Goal: Find specific page/section: Find specific page/section

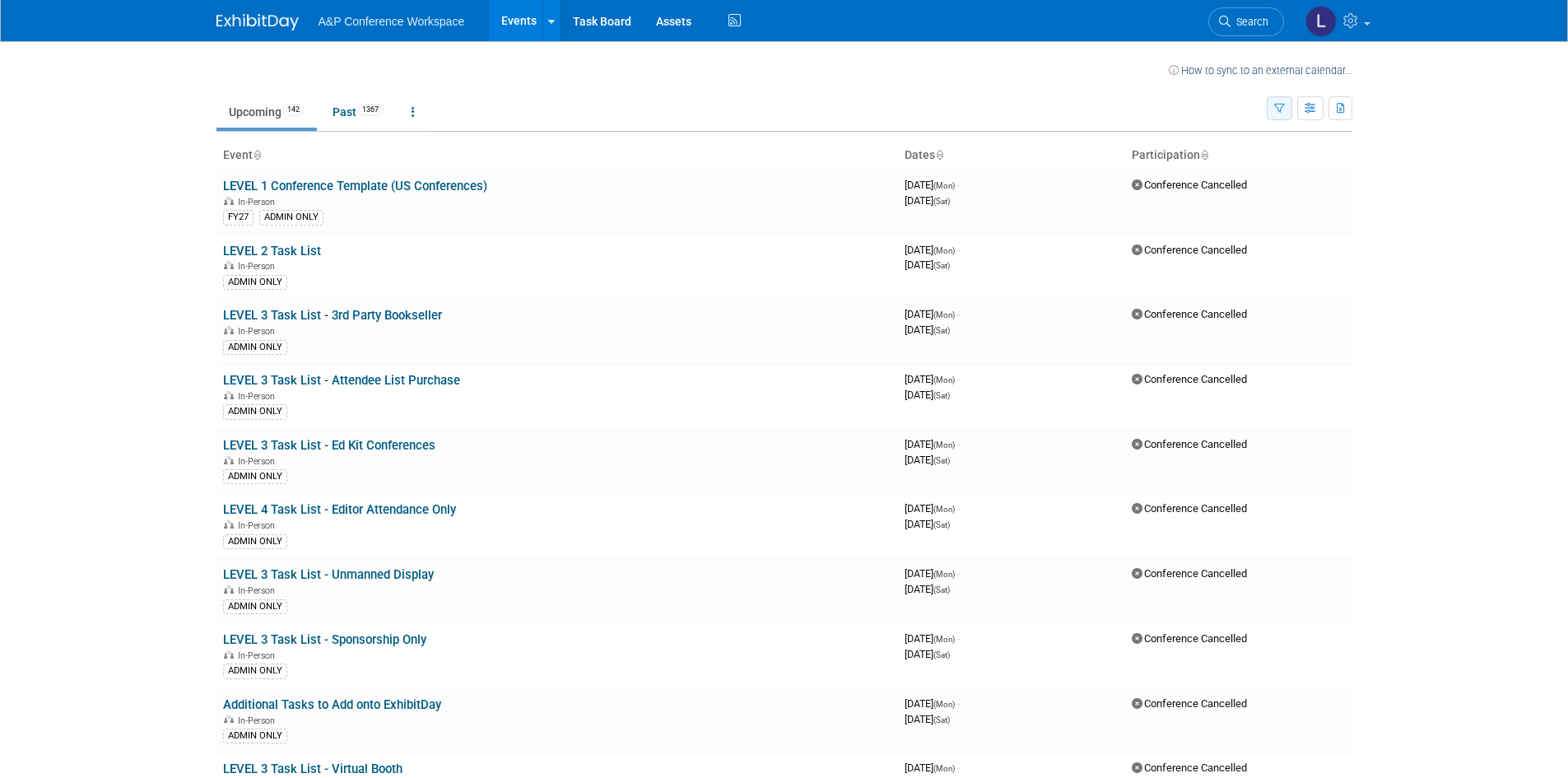
click at [1271, 106] on button "button" at bounding box center [1279, 108] width 25 height 24
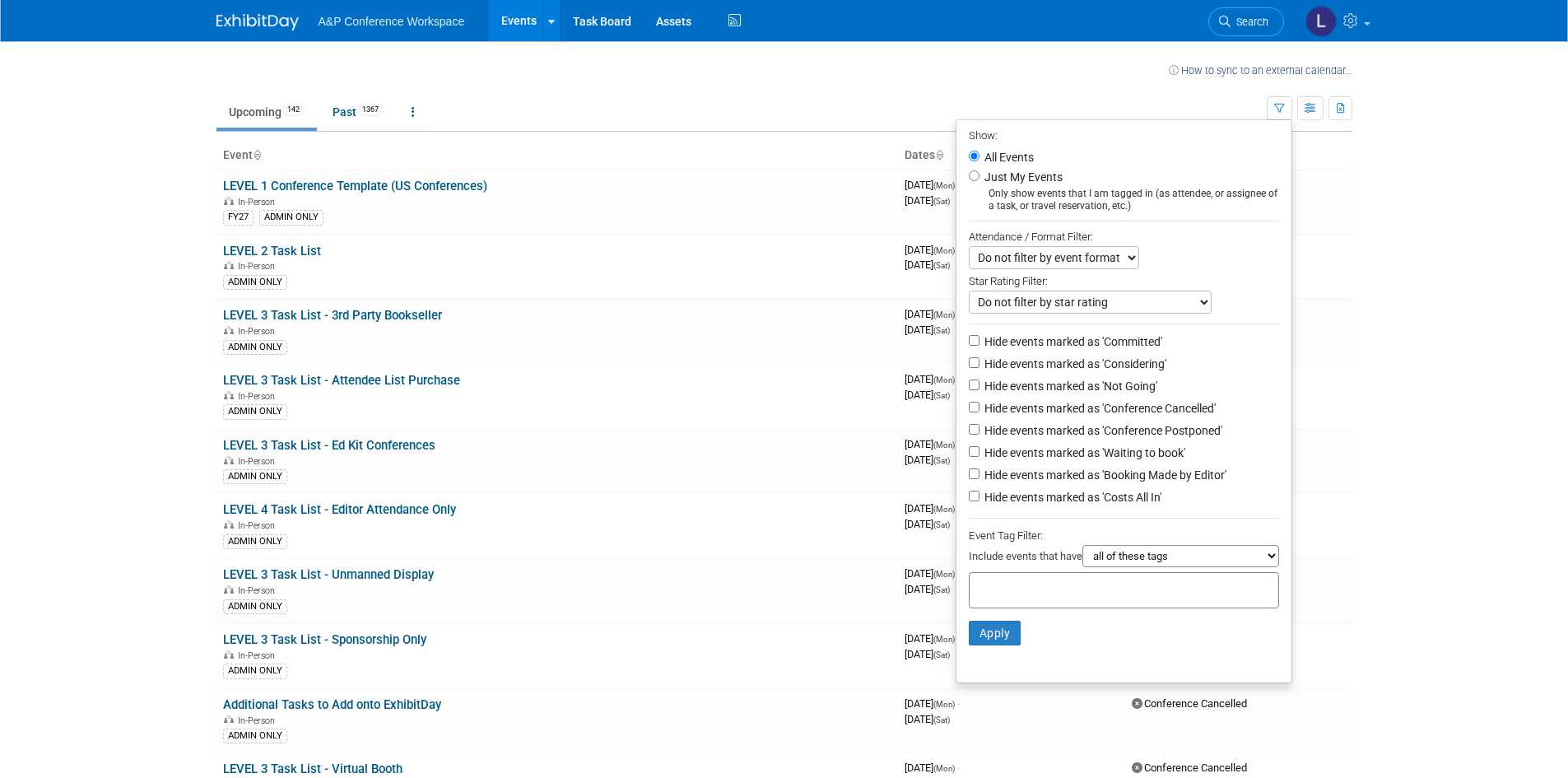
click at [1132, 567] on select "all of these tags any one of these tags only and exactly these specific tags" at bounding box center [1181, 557] width 197 height 23
click at [1010, 173] on label "Just My Events" at bounding box center [1022, 177] width 82 height 17
click at [980, 173] on input "Just My Events" at bounding box center [974, 176] width 10 height 10
radio input "true"
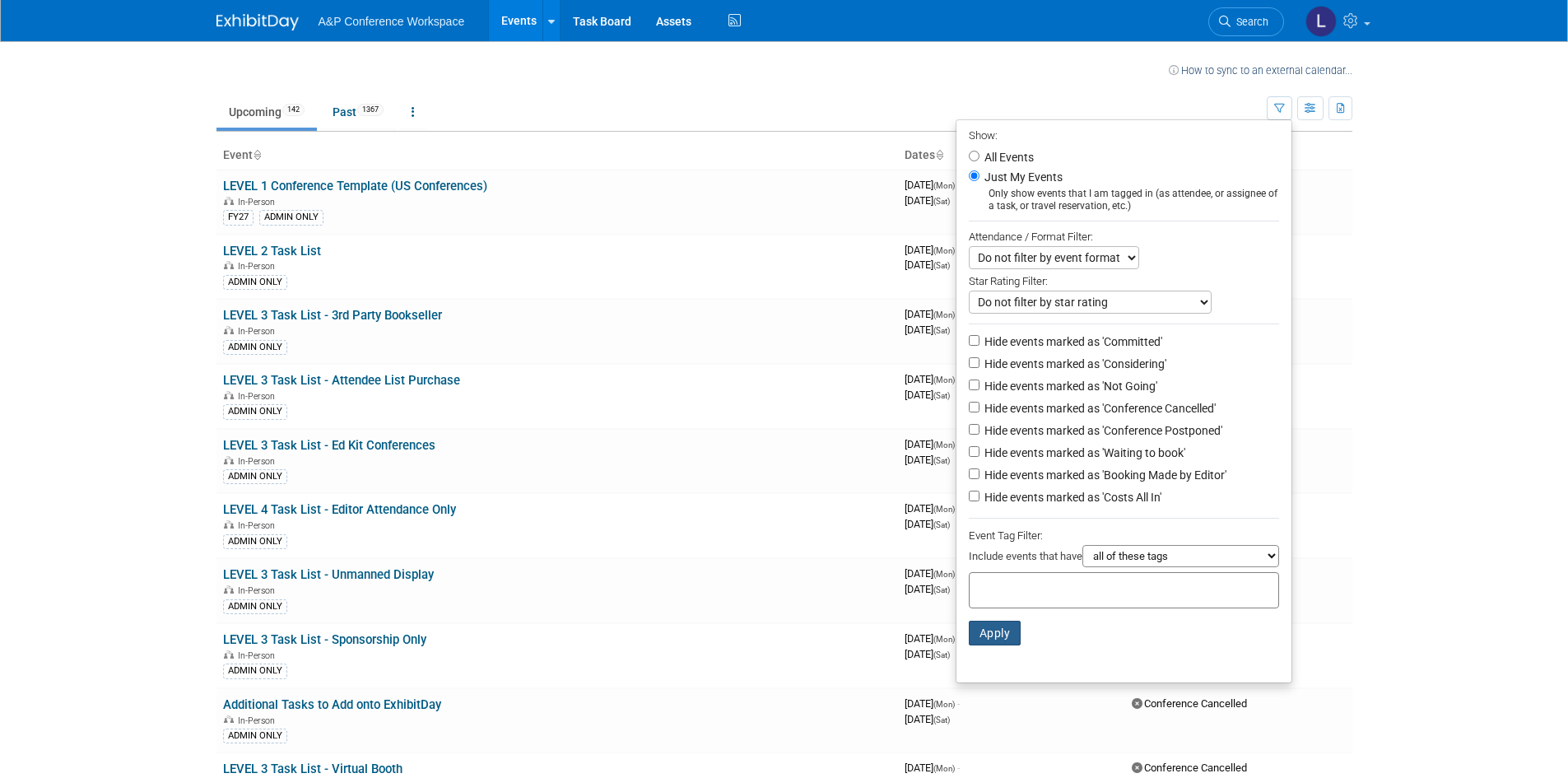
click at [984, 639] on button "Apply" at bounding box center [995, 633] width 52 height 24
